Goal: Complete application form

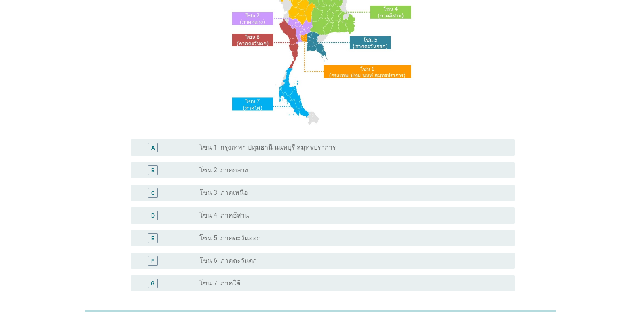
scroll to position [121, 0]
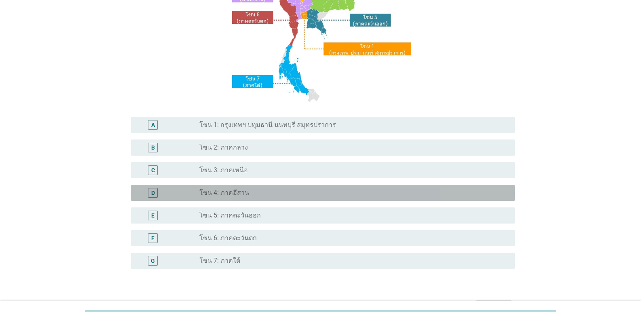
click at [257, 192] on div "radio_button_unchecked โซน 4: ภาคอีสาน" at bounding box center [350, 193] width 302 height 8
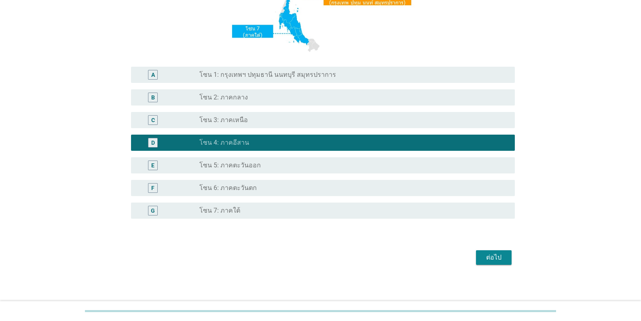
scroll to position [173, 0]
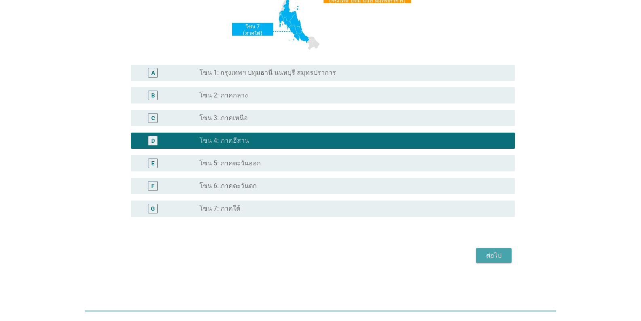
click at [398, 254] on div "ต่อไป" at bounding box center [493, 256] width 23 height 10
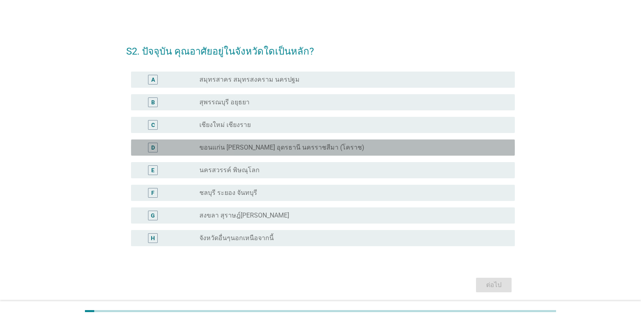
click at [289, 151] on label "ขอนแก่น [PERSON_NAME] อุดรธานี นครราชสีมา (โคราช)" at bounding box center [281, 148] width 165 height 8
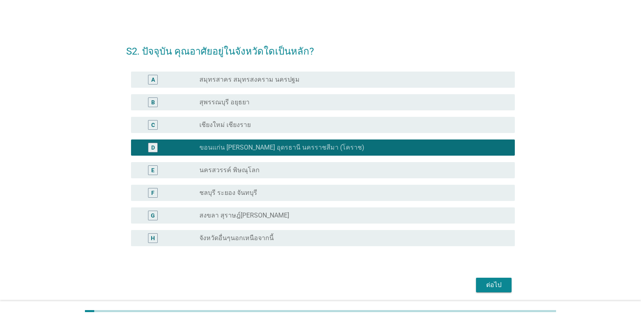
click at [398, 286] on div "ต่อไป" at bounding box center [493, 285] width 23 height 10
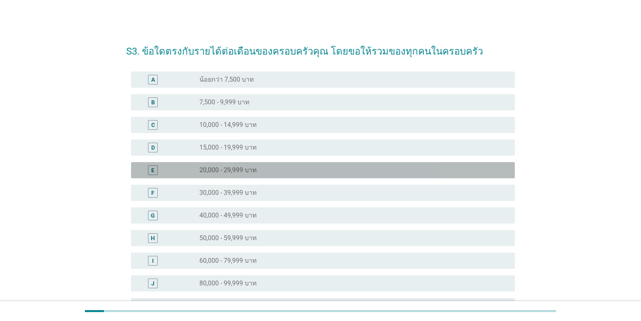
click at [232, 171] on label "20,000 - 29,999 บาท" at bounding box center [227, 170] width 57 height 8
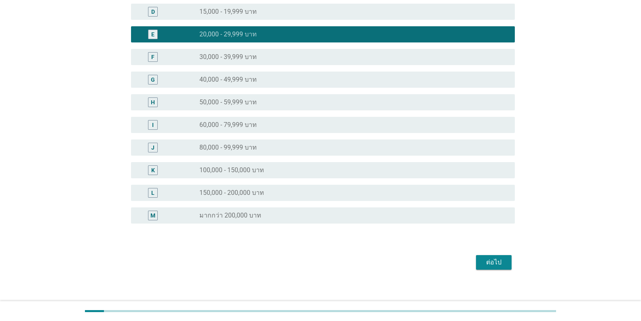
scroll to position [142, 0]
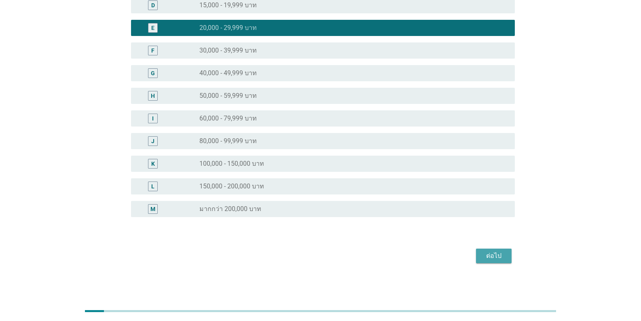
click at [398, 256] on div "ต่อไป" at bounding box center [493, 256] width 23 height 10
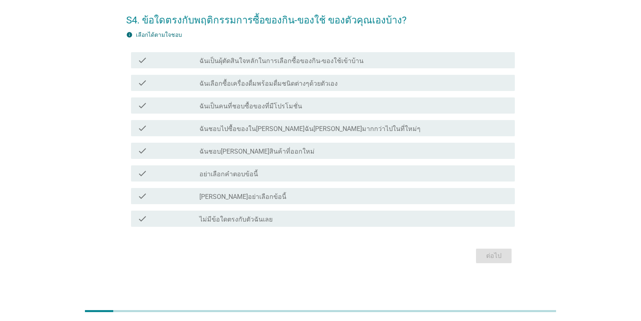
scroll to position [0, 0]
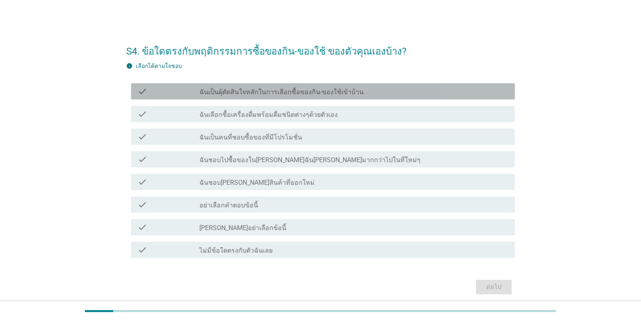
click at [385, 98] on div "check check_box_outline_blank ฉันเป็นผุ้ตัดสินใจหลักในการเลือกซื้อของกิน-ของใช้…" at bounding box center [323, 91] width 384 height 16
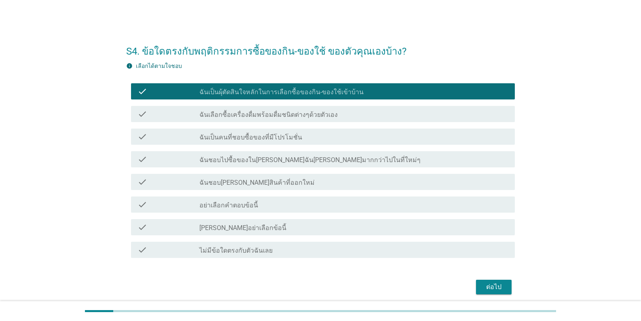
click at [398, 289] on div "ต่อไป" at bounding box center [493, 287] width 23 height 10
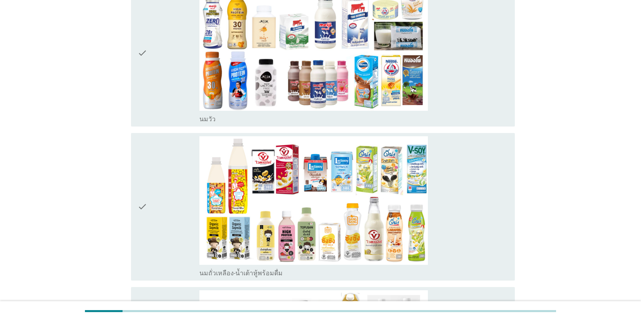
scroll to position [162, 0]
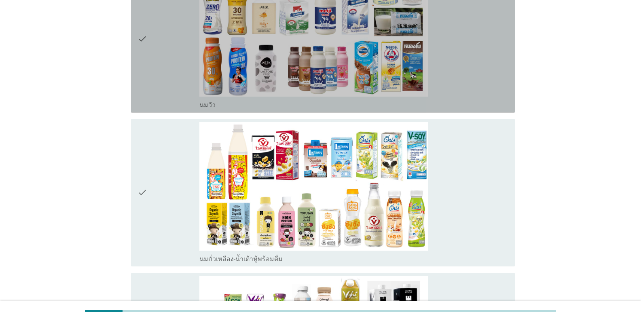
click at [398, 53] on div "check_box_outline_blank [PERSON_NAME]" at bounding box center [353, 38] width 309 height 141
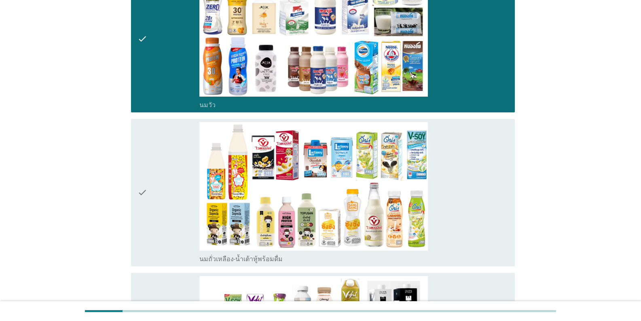
click at [398, 214] on div "check_box_outline_blank นมถั่วเหลือง-น้ำเต้าหู้พร้อมดื่ม" at bounding box center [353, 192] width 309 height 141
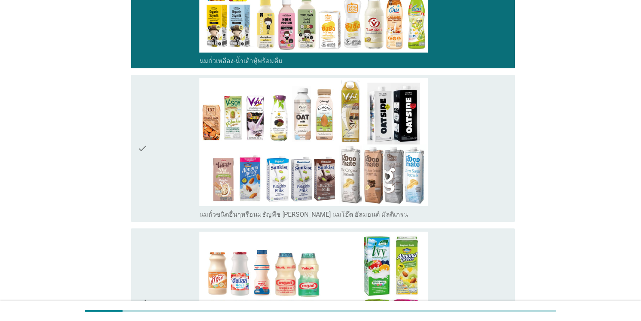
scroll to position [364, 0]
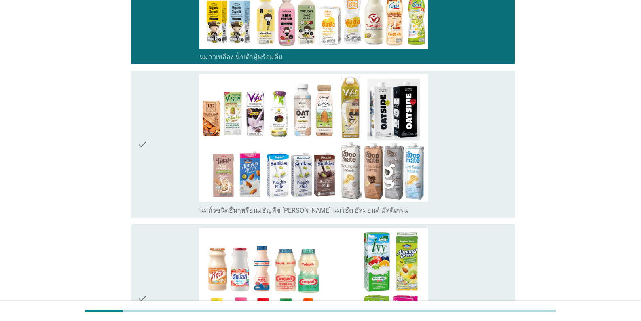
click at [398, 174] on div "check_box_outline_blank นมถั่วชนิดอื่นๆหรือนมธัญพืช [PERSON_NAME] นมโอ๊ต อัลมอน…" at bounding box center [353, 144] width 309 height 141
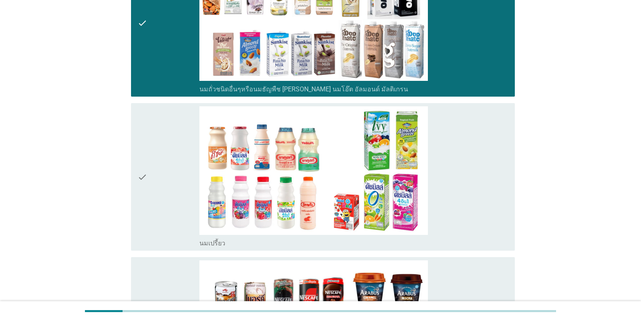
click at [398, 182] on div "check_box_outline_blank นมเปรี้ยว" at bounding box center [353, 176] width 309 height 141
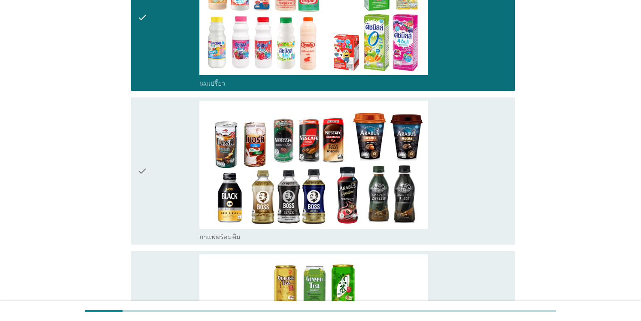
scroll to position [647, 0]
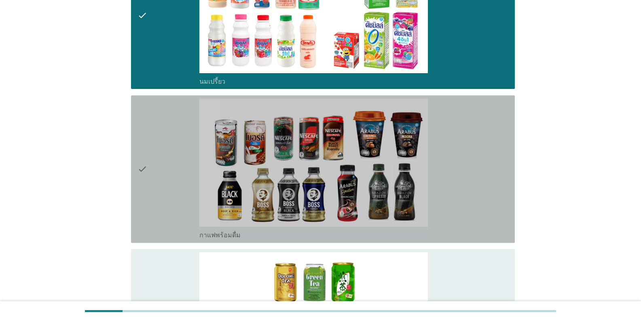
click at [398, 182] on div "check_box_outline_blank กาแฟพร้อมดื่ม" at bounding box center [353, 169] width 309 height 141
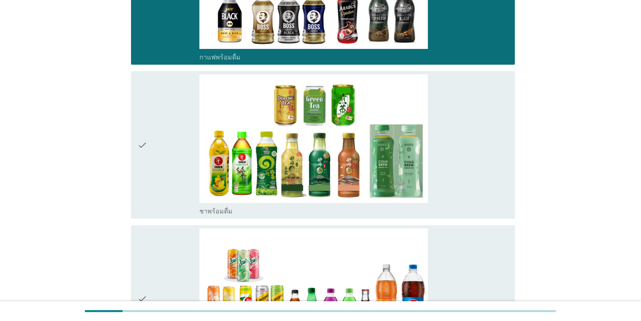
scroll to position [849, 0]
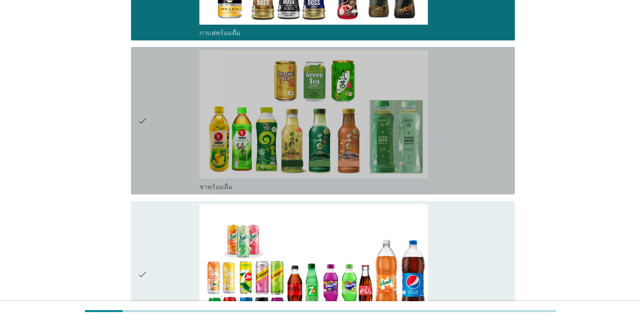
click at [398, 163] on div "check_box_outline_blank ชาพร้อมดื่ม" at bounding box center [353, 120] width 309 height 141
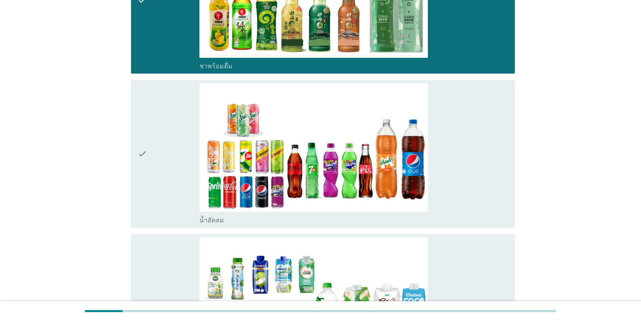
scroll to position [1092, 0]
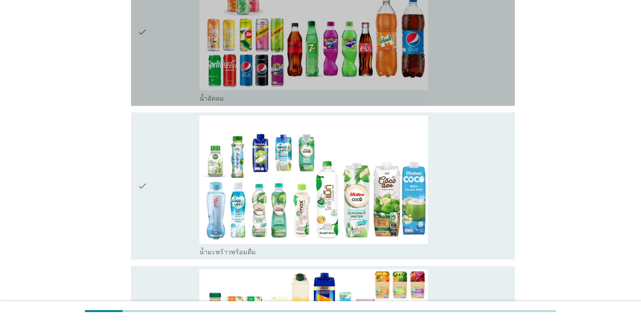
click at [398, 63] on div "check_box_outline_blank น้ำอัดลม" at bounding box center [353, 32] width 309 height 141
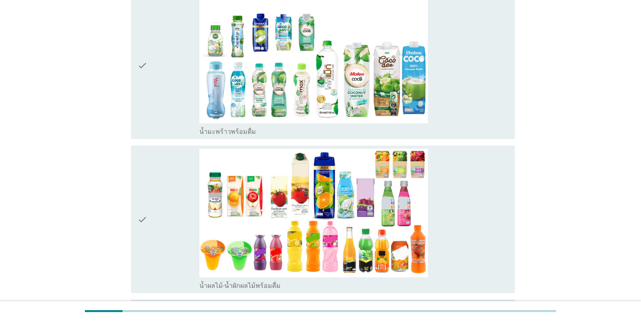
scroll to position [1213, 0]
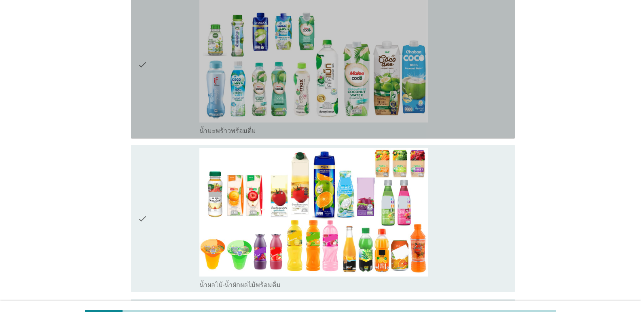
click at [398, 87] on div "check_box_outline_blank น้ำมะพร้าวพร้อมดื่ม" at bounding box center [353, 64] width 309 height 141
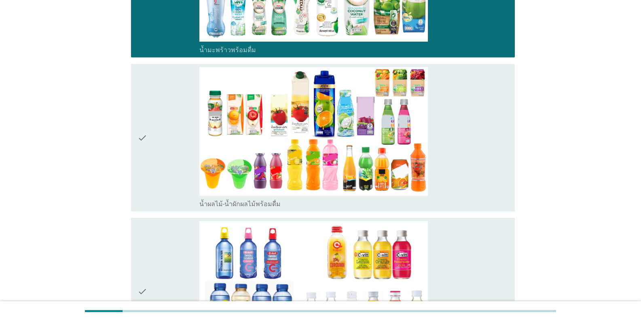
click at [398, 127] on div "check_box_outline_blank น้ำผลไม้-น้ำผักผลไม้พร้อมดื่ม" at bounding box center [353, 137] width 309 height 141
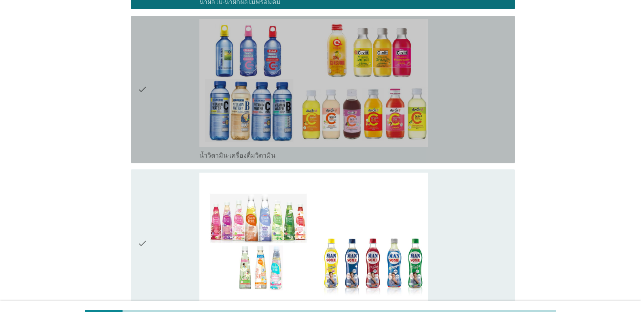
click at [398, 126] on div "check_box_outline_blank น้ำวิตามิน-เครื่องดื่มวิตามิน" at bounding box center [353, 89] width 309 height 141
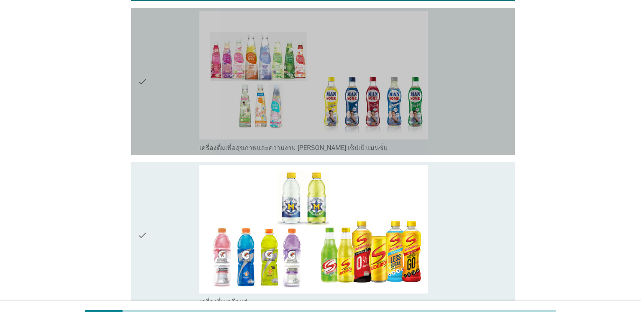
click at [398, 125] on div "check_box_outline_blank เครื่องดื่มเพื่อสุขภาพและความงาม [PERSON_NAME] เซ็ปเป้ …" at bounding box center [353, 81] width 309 height 141
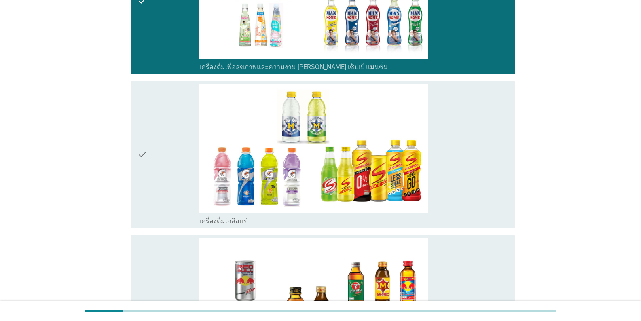
click at [398, 125] on div "check_box_outline_blank เครื่องดื่มเกลือแร่" at bounding box center [353, 154] width 309 height 141
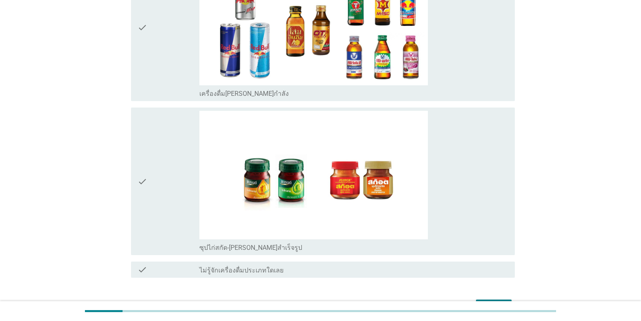
scroll to position [2062, 0]
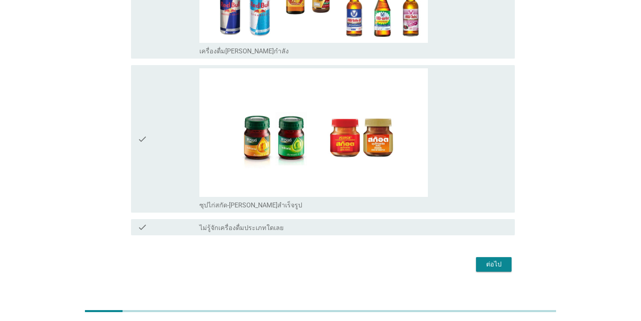
click at [398, 125] on div "check_box_outline_blank ซุปไก่สกัด-[PERSON_NAME]สำเร็จรูป" at bounding box center [353, 138] width 309 height 141
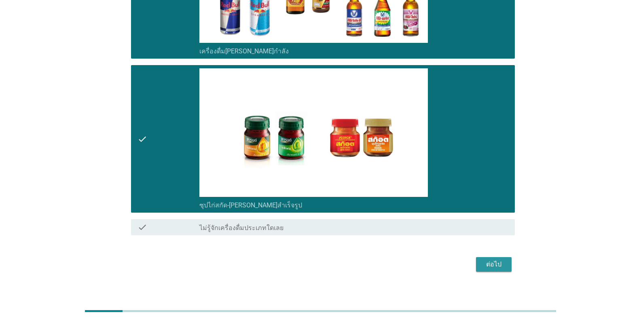
click at [398, 261] on div "ต่อไป" at bounding box center [493, 265] width 23 height 10
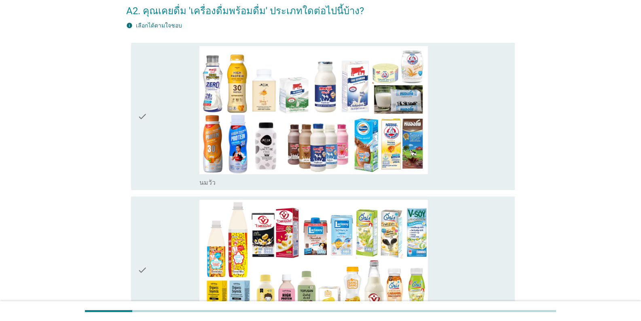
click at [398, 122] on div "check_box_outline_blank [PERSON_NAME]" at bounding box center [353, 116] width 309 height 141
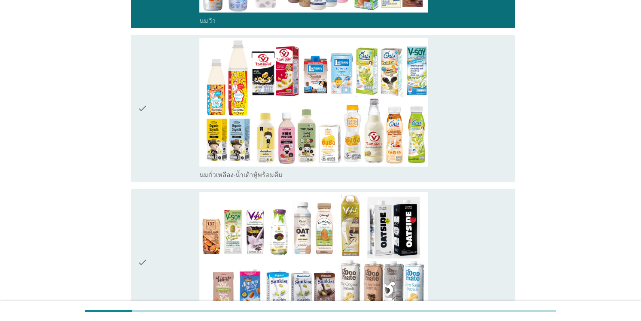
click at [398, 127] on div "check_box_outline_blank นมถั่วเหลือง-น้ำเต้าหู้พร้อมดื่ม" at bounding box center [353, 108] width 309 height 141
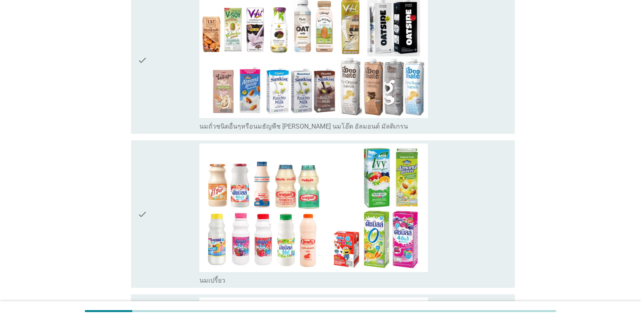
click at [398, 100] on div "check_box_outline_blank นมถั่วชนิดอื่นๆหรือนมธัญพืช [PERSON_NAME] นมโอ๊ต อัลมอน…" at bounding box center [353, 60] width 309 height 141
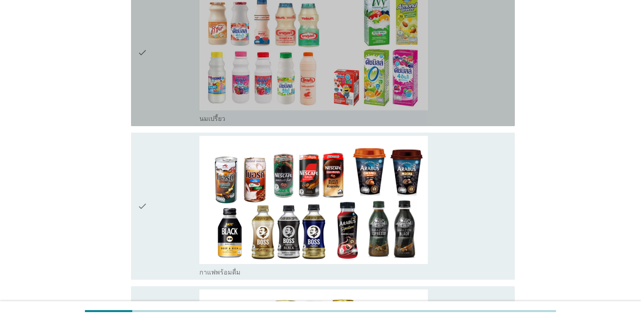
click at [398, 104] on div "check_box_outline_blank นมเปรี้ยว" at bounding box center [353, 52] width 309 height 141
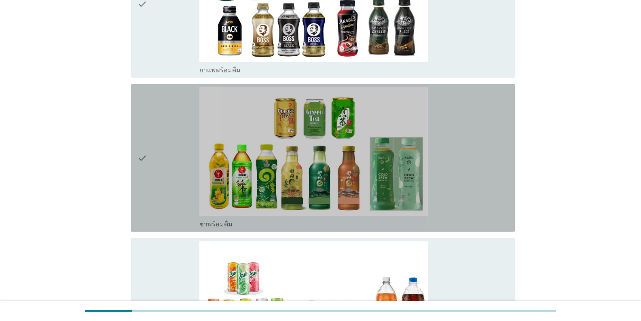
click at [398, 106] on div "check_box_outline_blank ชาพร้อมดื่ม" at bounding box center [353, 157] width 309 height 141
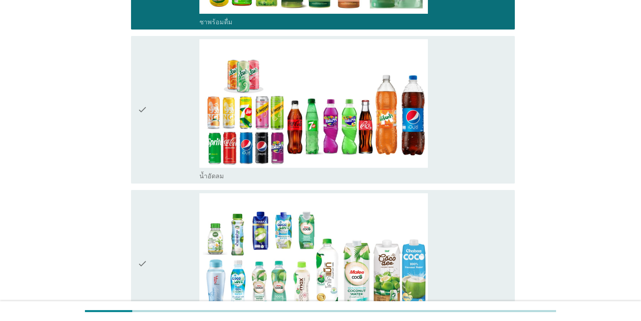
click at [398, 109] on div "check_box_outline_blank น้ำอัดลม" at bounding box center [353, 109] width 309 height 141
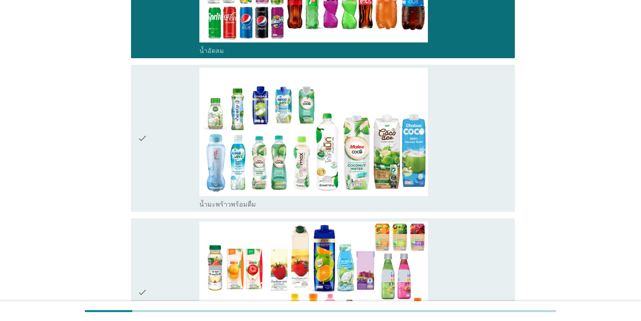
scroll to position [1132, 0]
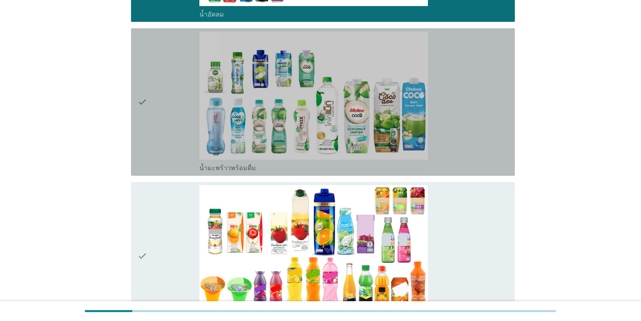
click at [398, 109] on div "check_box_outline_blank น้ำมะพร้าวพร้อมดื่ม" at bounding box center [353, 102] width 309 height 141
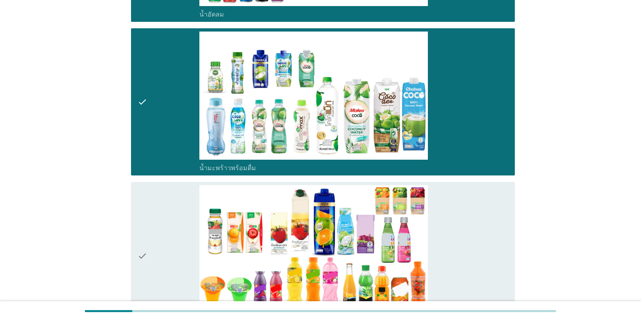
click at [398, 109] on div "check_box_outline_blank น้ำมะพร้าวพร้อมดื่ม" at bounding box center [353, 102] width 309 height 141
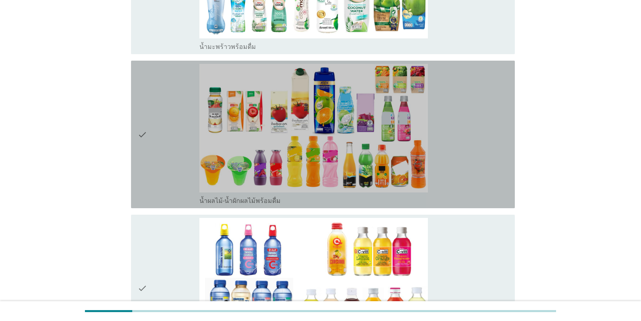
click at [398, 110] on div "check_box_outline_blank น้ำผลไม้-น้ำผักผลไม้พร้อมดื่ม" at bounding box center [353, 134] width 309 height 141
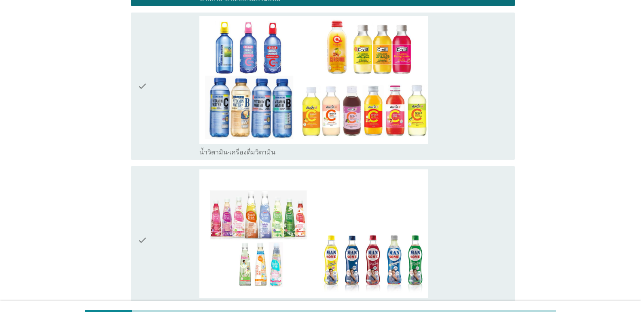
click at [398, 108] on div "check_box_outline_blank น้ำวิตามิน-เครื่องดื่มวิตามิน" at bounding box center [353, 86] width 309 height 141
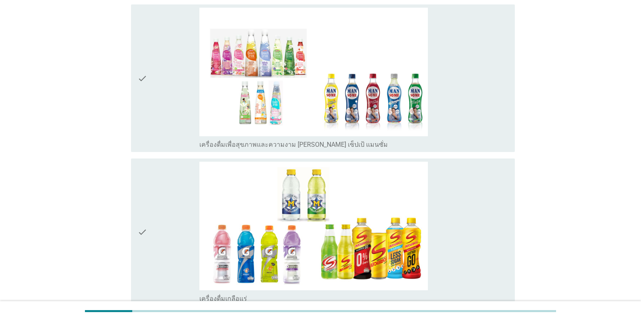
click at [398, 108] on div "check_box_outline_blank เครื่องดื่มเพื่อสุขภาพและความงาม [PERSON_NAME] เซ็ปเป้ …" at bounding box center [353, 78] width 309 height 141
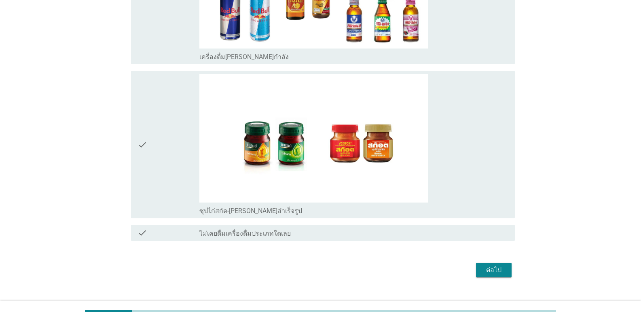
scroll to position [2027, 0]
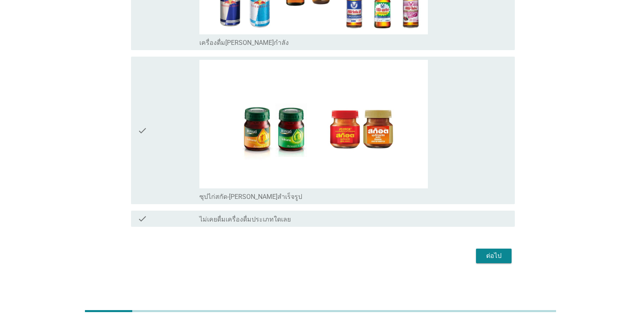
click at [398, 108] on div "check_box_outline_blank ซุปไก่สกัด-[PERSON_NAME]สำเร็จรูป" at bounding box center [353, 130] width 309 height 141
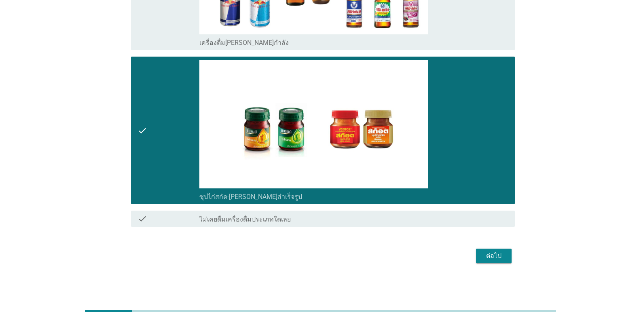
click at [398, 260] on button "ต่อไป" at bounding box center [494, 256] width 36 height 15
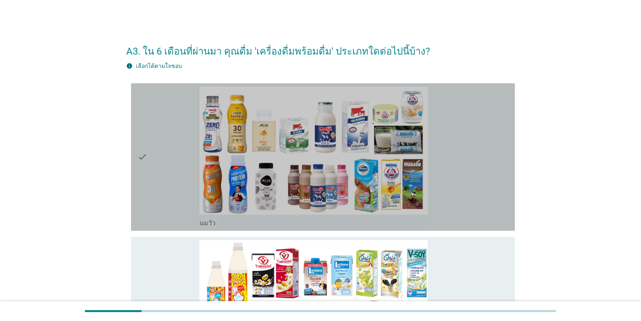
click at [398, 154] on div "check_box_outline_blank [PERSON_NAME]" at bounding box center [353, 157] width 309 height 141
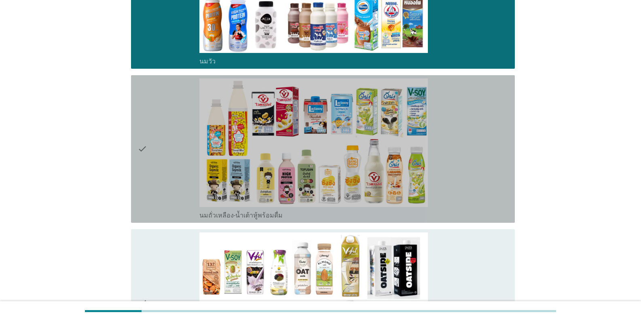
click at [398, 155] on div "check_box_outline_blank นมถั่วเหลือง-น้ำเต้าหู้พร้อมดื่ม" at bounding box center [353, 148] width 309 height 141
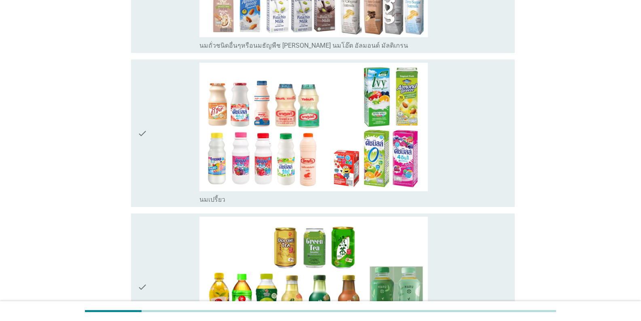
click at [398, 161] on div "check_box_outline_blank นมเปรี้ยว" at bounding box center [353, 133] width 309 height 141
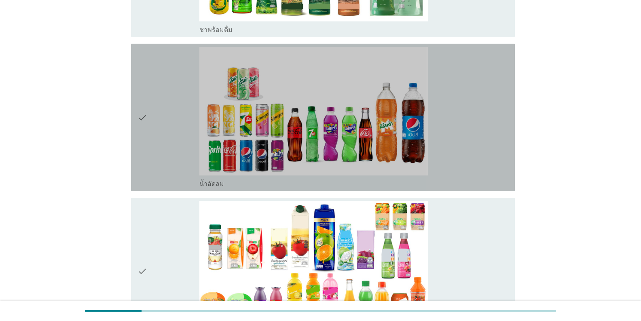
click at [398, 144] on div "check_box น้ำอัดลม" at bounding box center [353, 117] width 309 height 141
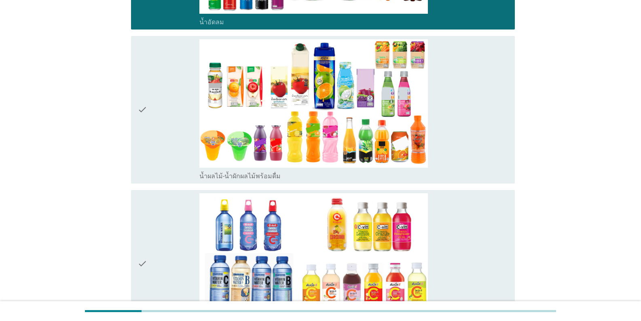
click at [398, 144] on div "check_box น้ำผลไม้-น้ำผักผลไม้พร้อมดื่ม" at bounding box center [353, 109] width 309 height 141
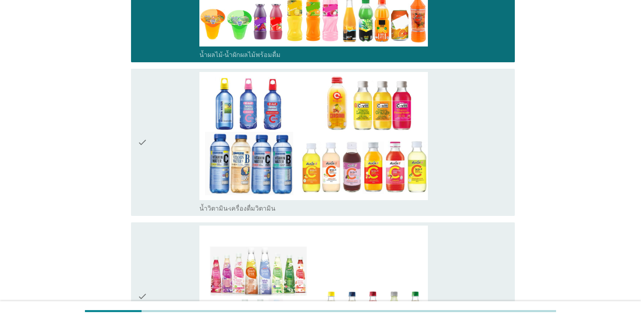
click at [398, 146] on div "check_box น้ำวิตามิน-เครื่องดื่มวิตามิน" at bounding box center [353, 142] width 309 height 141
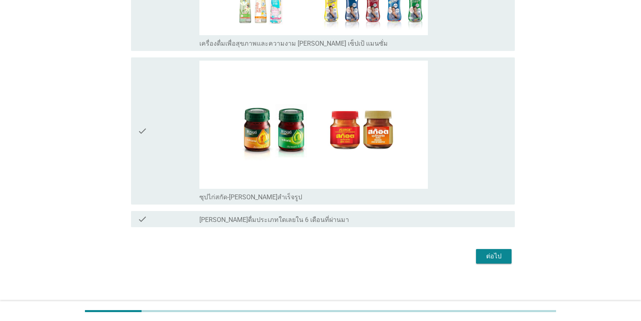
scroll to position [1411, 0]
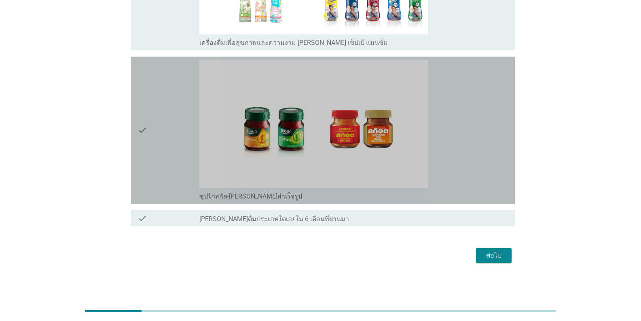
click at [398, 146] on div "check_box ซุปไก่สกัด-[PERSON_NAME]สำเร็จรูป" at bounding box center [353, 130] width 309 height 141
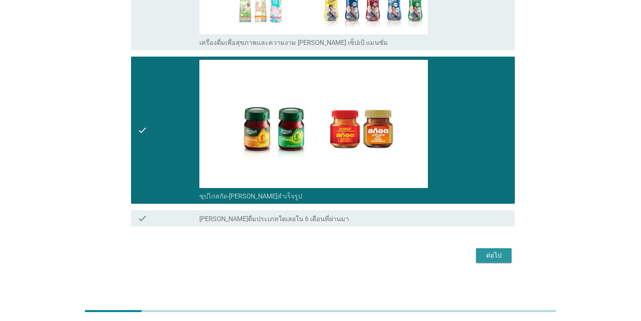
click at [398, 253] on div "ต่อไป" at bounding box center [493, 256] width 23 height 10
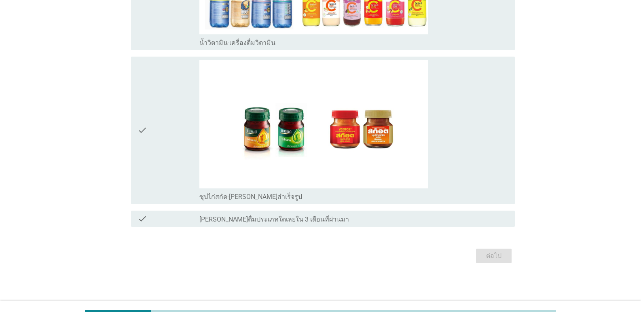
scroll to position [0, 0]
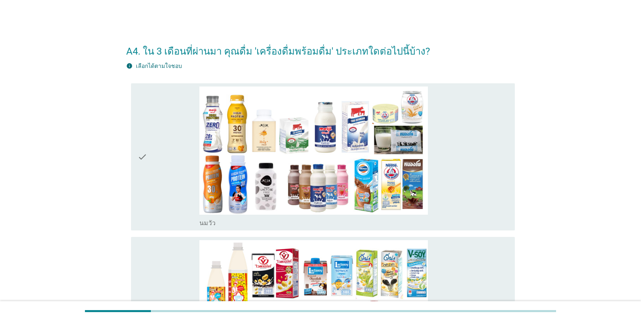
click at [398, 152] on div "check_box_outline_blank [PERSON_NAME]" at bounding box center [353, 157] width 309 height 141
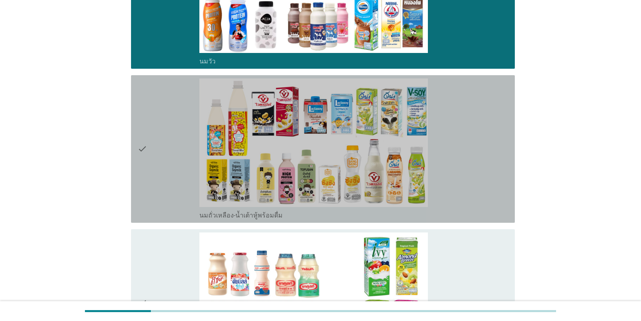
click at [398, 156] on div "check_box_outline_blank นมถั่วเหลือง-น้ำเต้าหู้พร้อมดื่ม" at bounding box center [353, 148] width 309 height 141
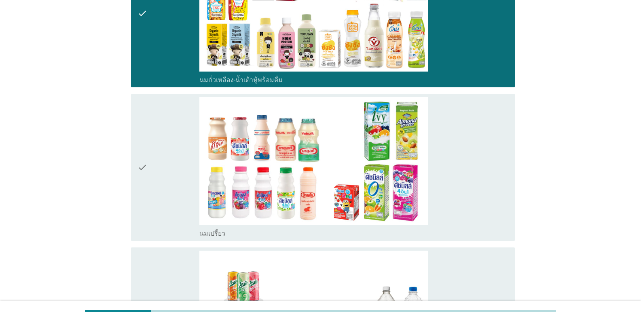
scroll to position [364, 0]
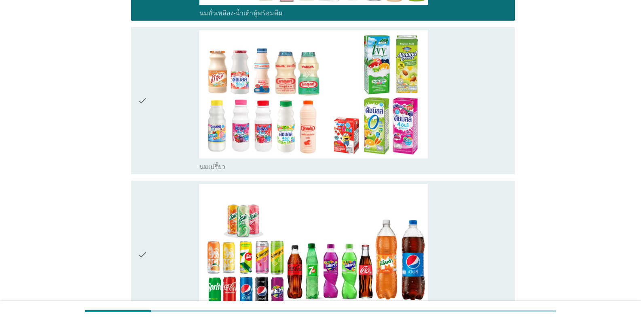
click at [398, 148] on div "check_box นมเปรี้ยว" at bounding box center [353, 100] width 309 height 141
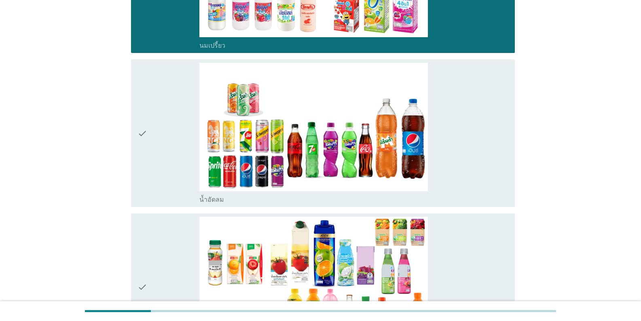
click at [398, 141] on div "check_box น้ำอัดลม" at bounding box center [353, 133] width 309 height 141
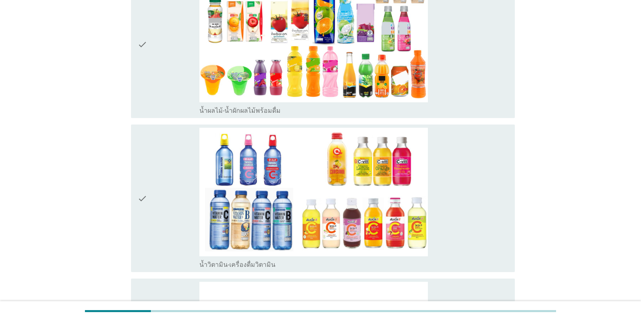
click at [398, 157] on div "check_box น้ำวิตามิน-เครื่องดื่มวิตามิน" at bounding box center [353, 198] width 309 height 141
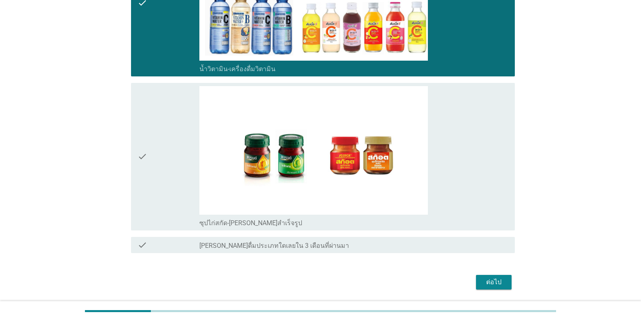
scroll to position [930, 0]
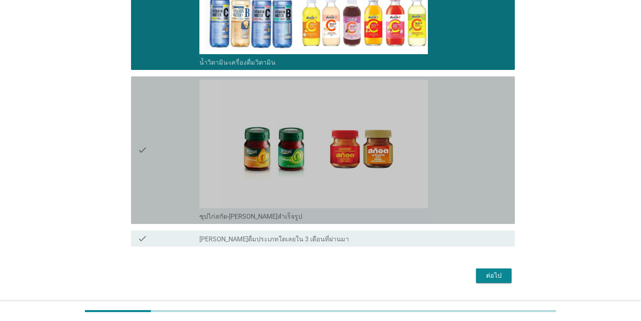
click at [398, 159] on div "check_box ซุปไก่สกัด-[PERSON_NAME]สำเร็จรูป" at bounding box center [353, 150] width 309 height 141
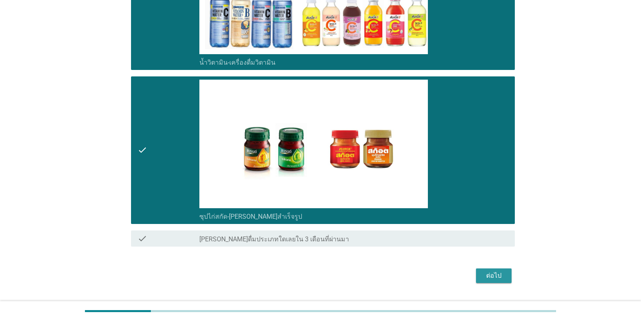
click at [398, 273] on div "ต่อไป" at bounding box center [493, 276] width 23 height 10
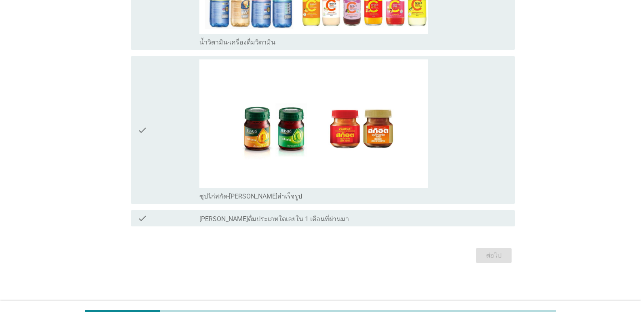
scroll to position [0, 0]
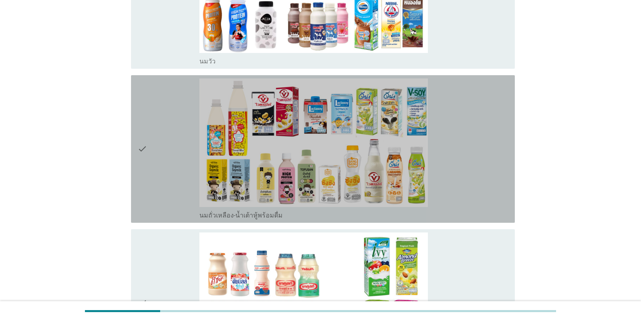
click at [398, 165] on div "check_box_outline_blank นมถั่วเหลือง-น้ำเต้าหู้พร้อมดื่ม" at bounding box center [353, 148] width 309 height 141
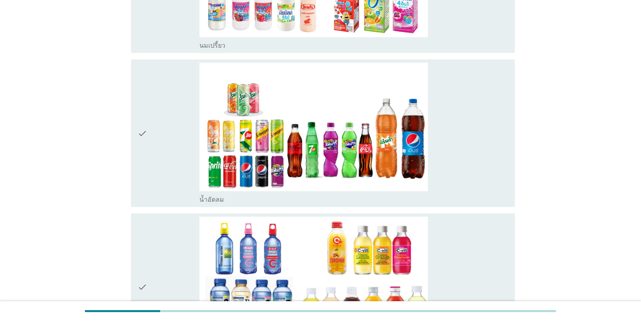
click at [398, 170] on div "check_box น้ำอัดลม" at bounding box center [353, 133] width 309 height 141
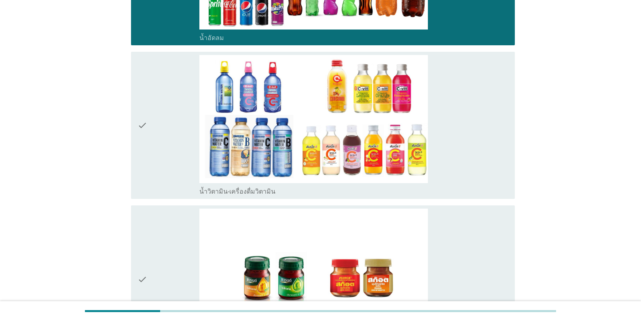
click at [398, 157] on div "check_box น้ำวิตามิน-เครื่องดื่มวิตามิน" at bounding box center [353, 125] width 309 height 141
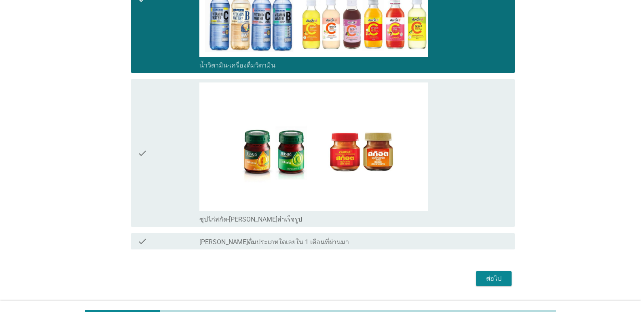
scroll to position [796, 0]
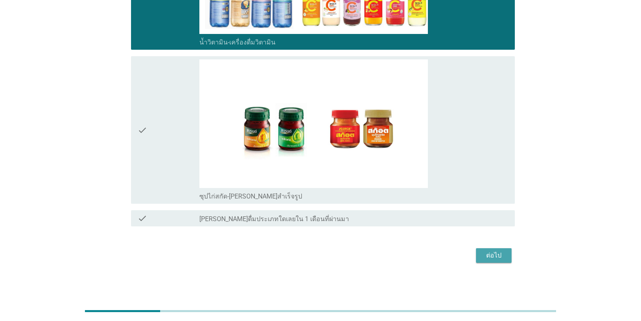
click at [398, 259] on div "ต่อไป" at bounding box center [493, 256] width 23 height 10
